Goal: Information Seeking & Learning: Learn about a topic

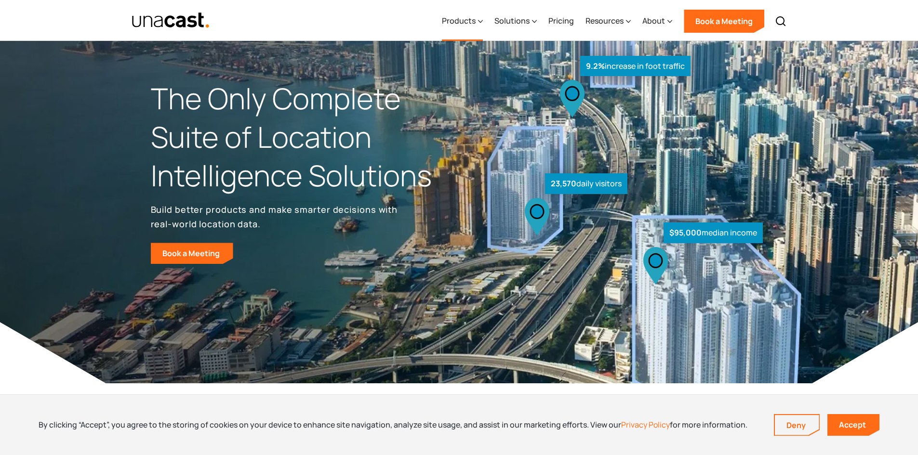
click at [476, 18] on div "Products" at bounding box center [459, 21] width 34 height 12
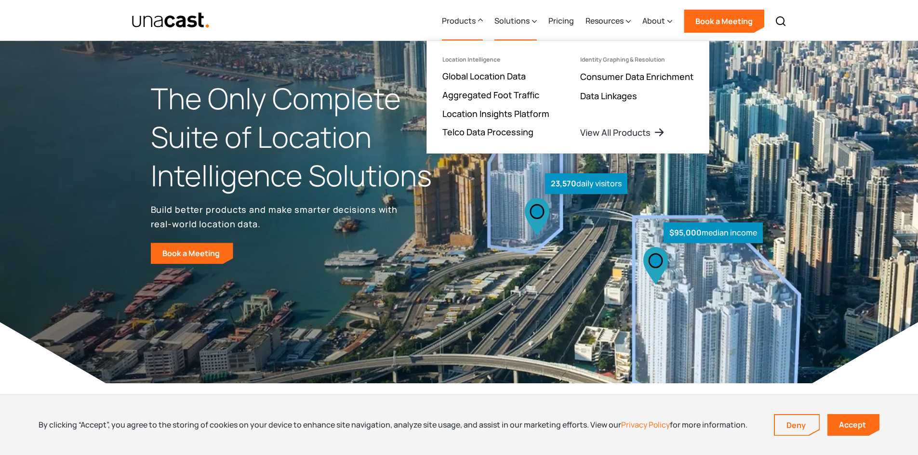
click at [508, 17] on div "Solutions" at bounding box center [511, 21] width 35 height 12
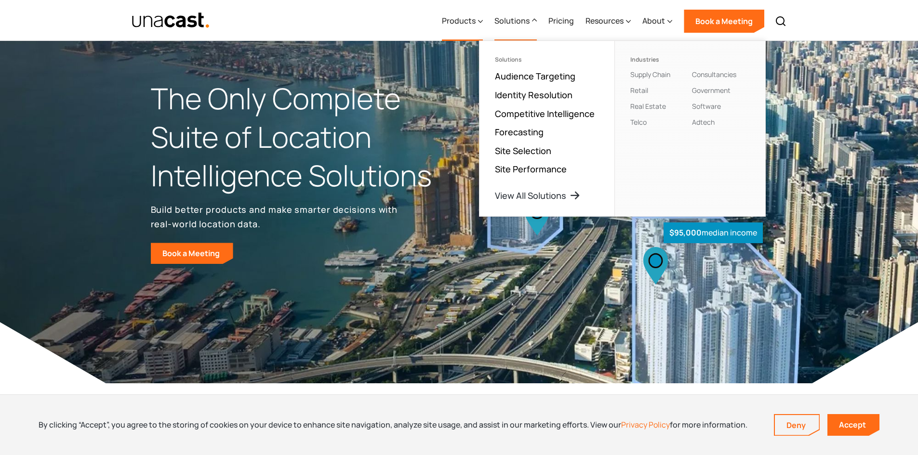
click at [462, 26] on div "Products" at bounding box center [459, 21] width 34 height 12
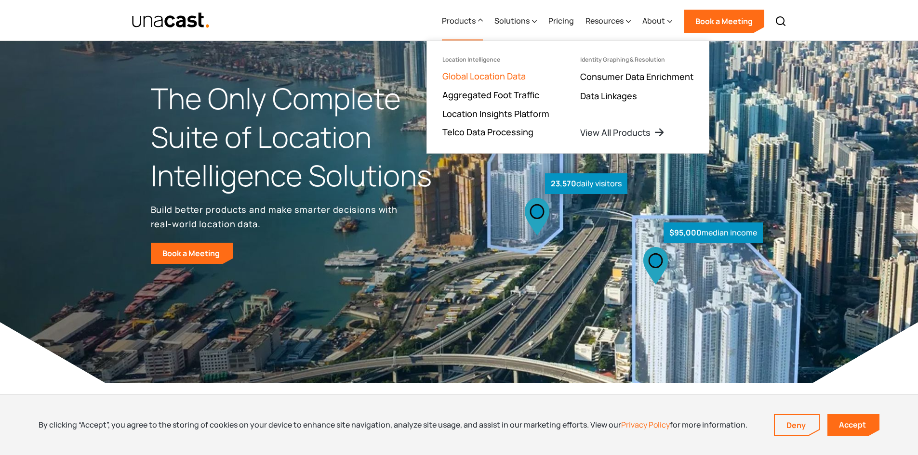
click at [477, 78] on link "Global Location Data" at bounding box center [483, 76] width 83 height 12
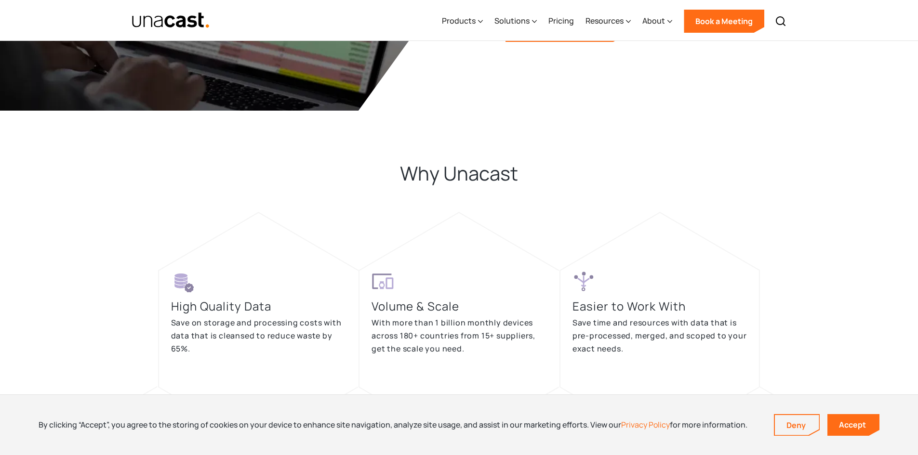
scroll to position [1735, 0]
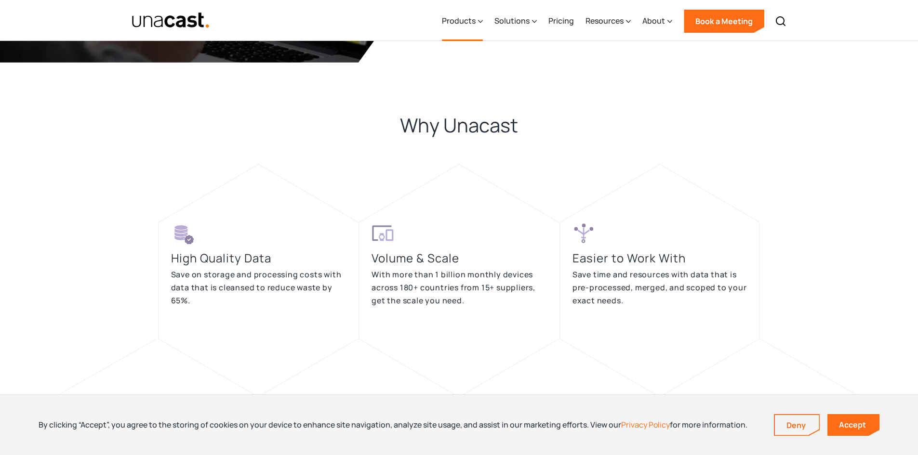
click at [454, 23] on div "Products" at bounding box center [459, 21] width 34 height 12
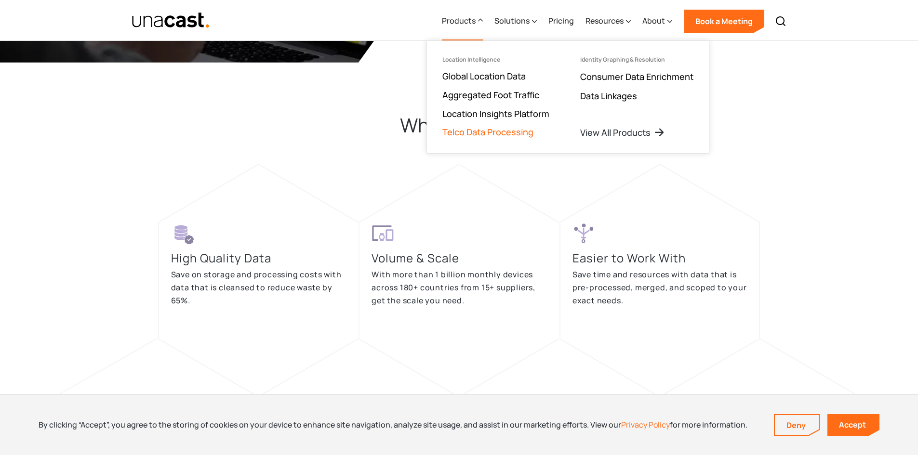
click at [483, 132] on link "Telco Data Processing" at bounding box center [487, 132] width 91 height 12
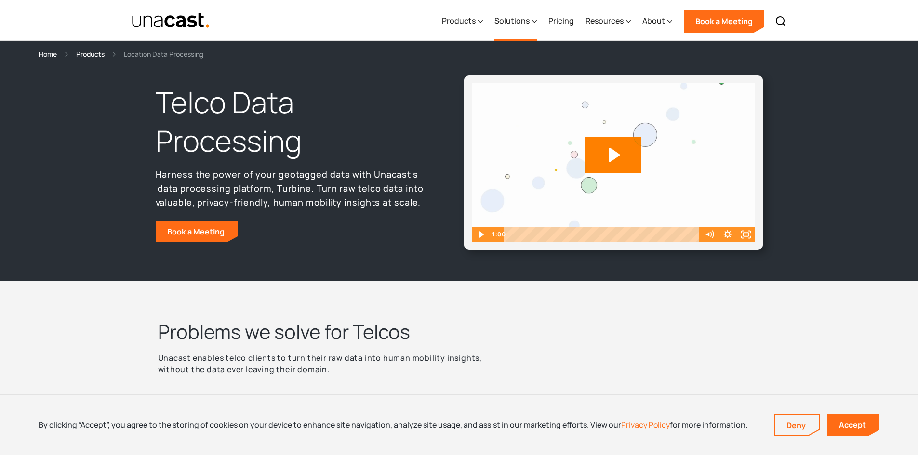
click at [521, 24] on div "Solutions" at bounding box center [511, 21] width 35 height 12
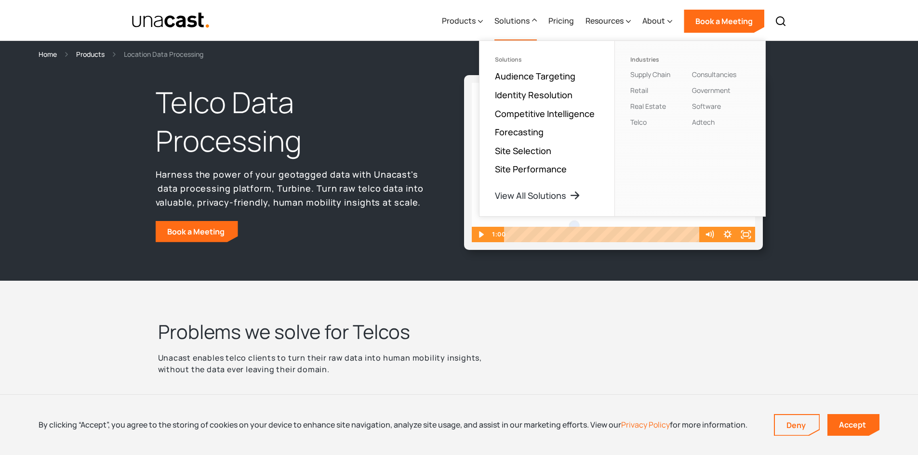
click at [517, 23] on div "Solutions" at bounding box center [511, 21] width 35 height 12
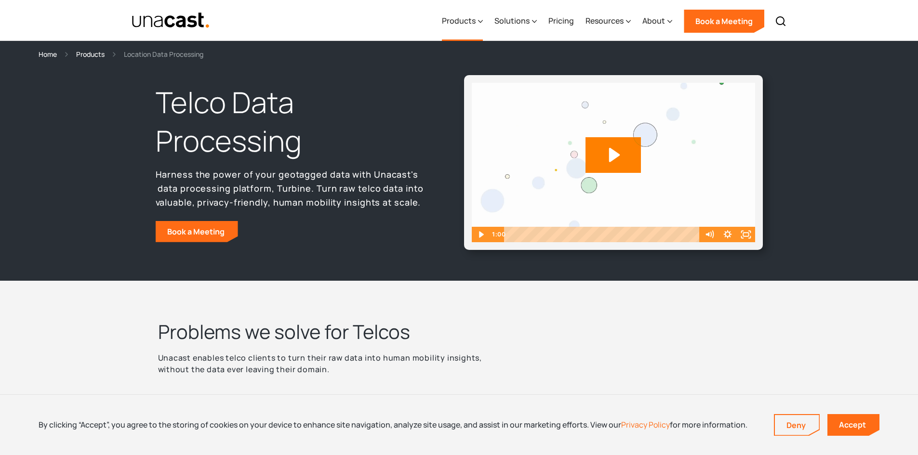
click at [474, 24] on div "Products" at bounding box center [459, 21] width 34 height 12
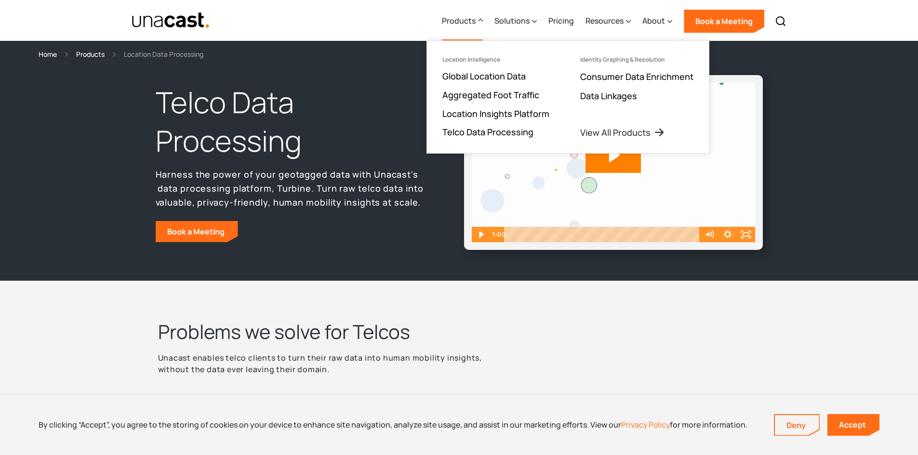
click at [474, 24] on div "Products" at bounding box center [459, 21] width 34 height 12
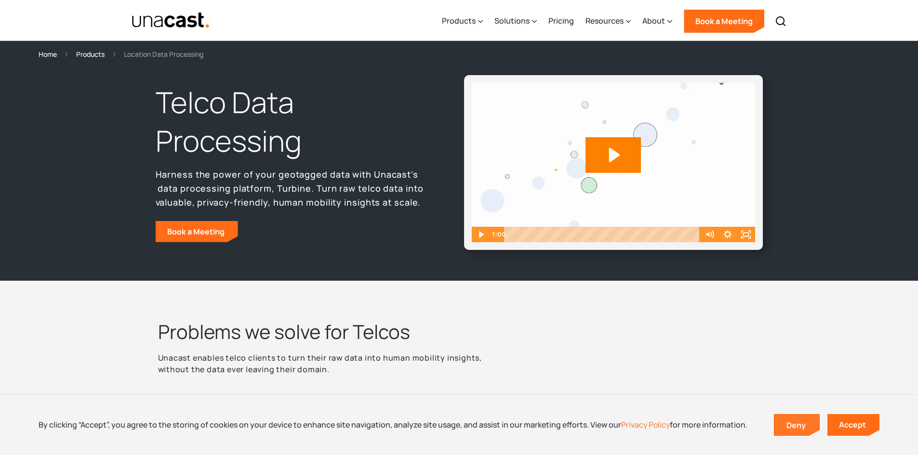
click at [807, 427] on link "Deny" at bounding box center [797, 425] width 44 height 20
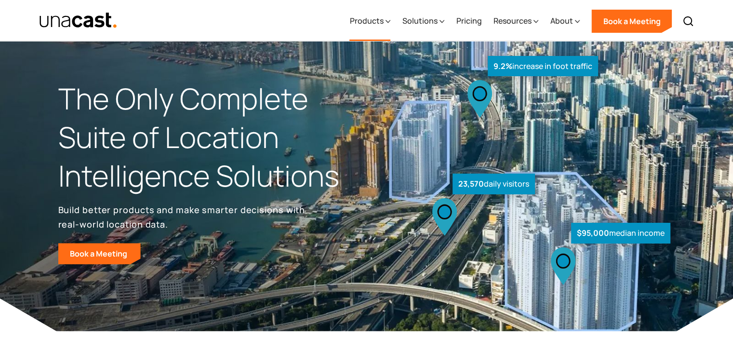
click at [370, 22] on div "Products" at bounding box center [366, 21] width 34 height 12
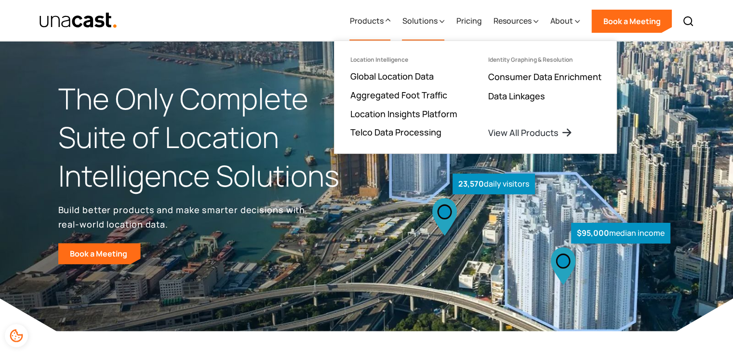
click at [430, 20] on div "Solutions" at bounding box center [419, 21] width 35 height 12
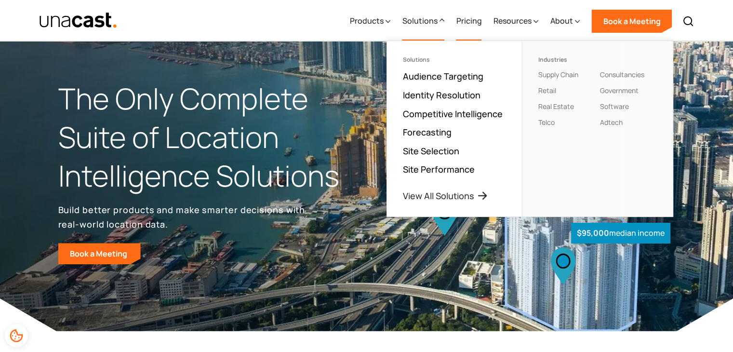
click at [468, 24] on link "Pricing" at bounding box center [469, 21] width 26 height 40
